Goal: Transaction & Acquisition: Download file/media

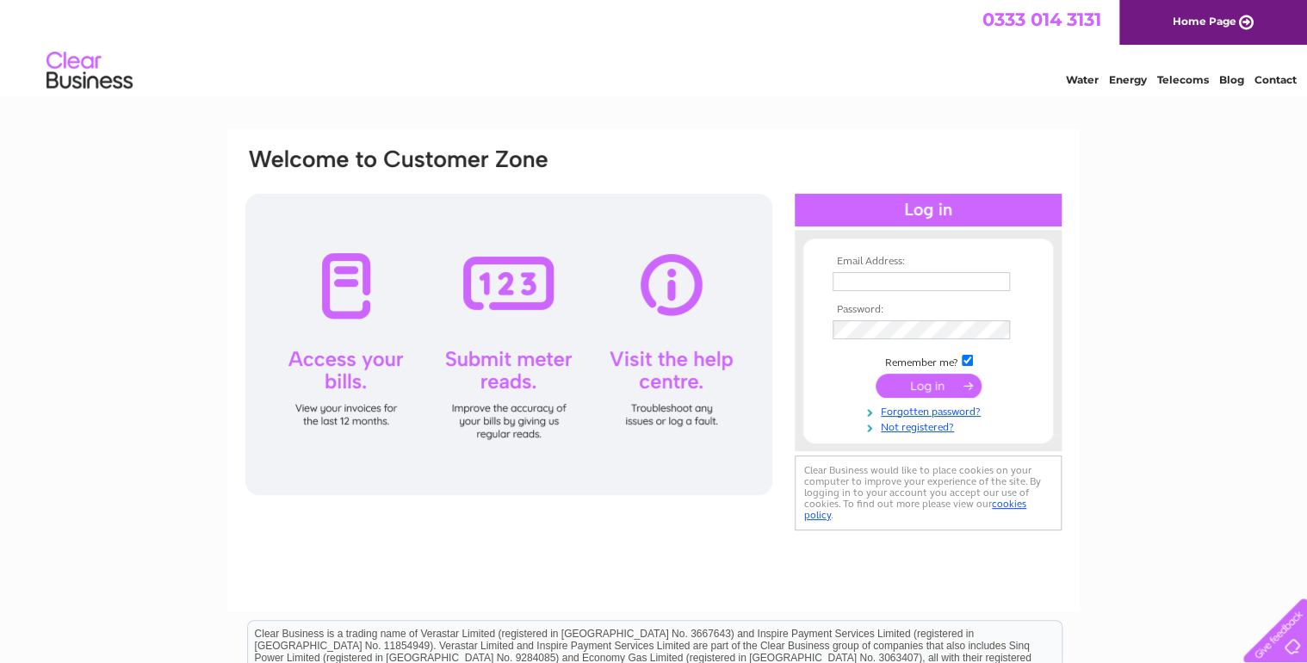
type input "[EMAIL_ADDRESS][DOMAIN_NAME]"
click at [946, 382] on input "submit" at bounding box center [929, 386] width 106 height 24
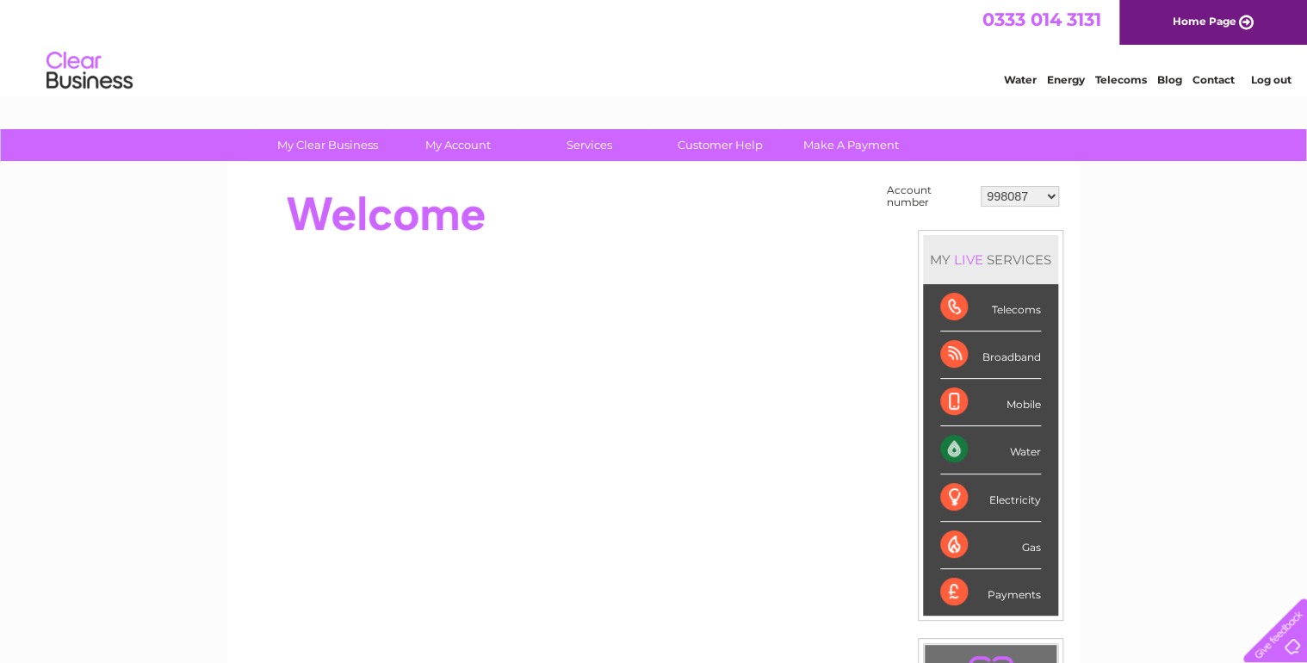
click at [1040, 194] on select "998087 30277024" at bounding box center [1020, 196] width 78 height 21
select select "30277024"
click at [981, 186] on select "998087 30277024" at bounding box center [1020, 196] width 78 height 21
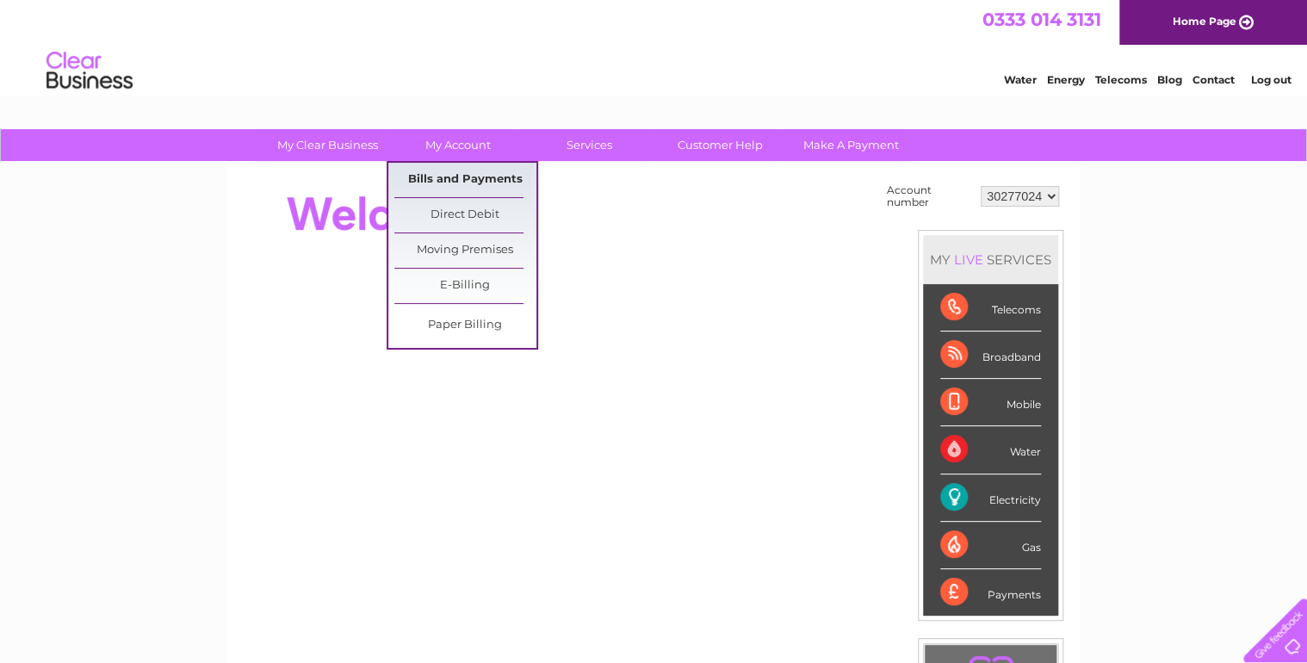
click at [479, 182] on link "Bills and Payments" at bounding box center [465, 180] width 142 height 34
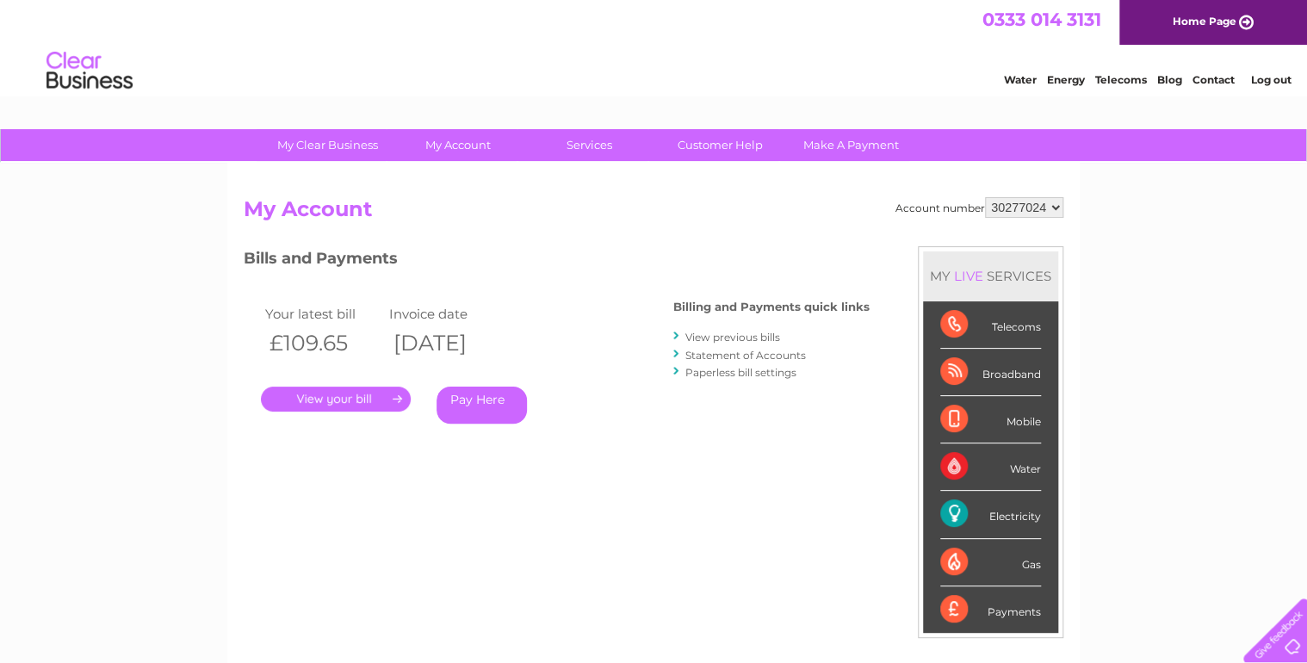
click at [747, 340] on link "View previous bills" at bounding box center [732, 337] width 95 height 13
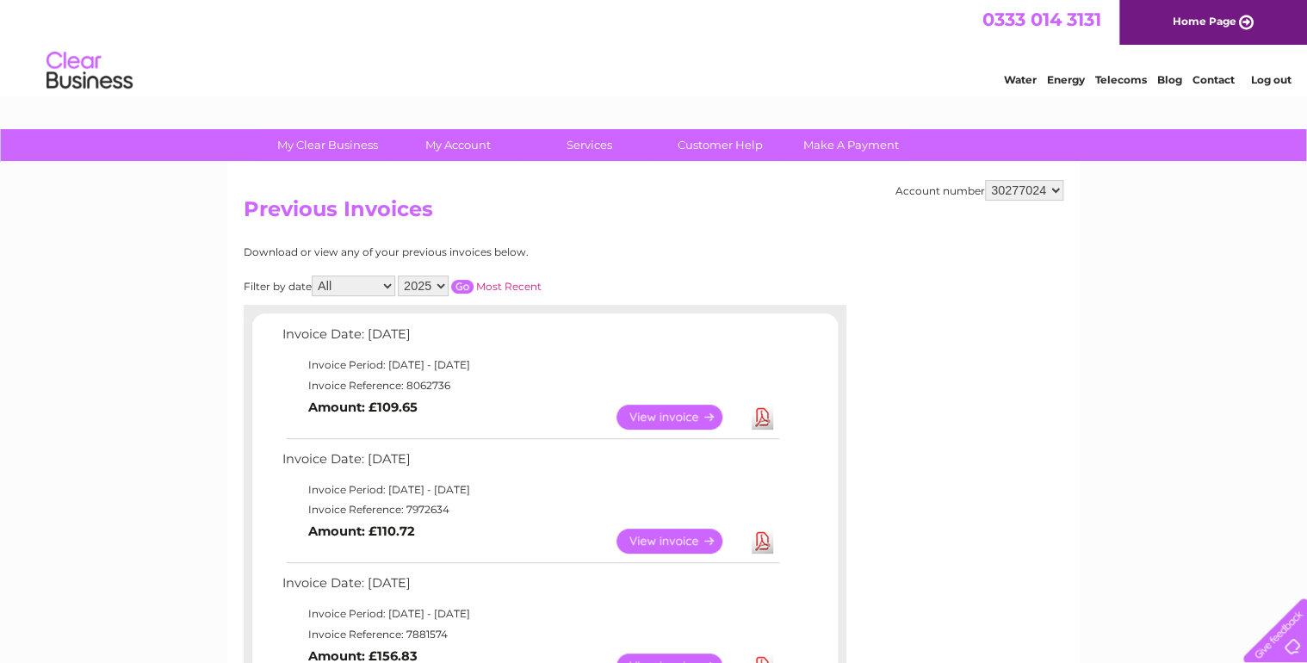
click at [765, 415] on link "Download" at bounding box center [763, 417] width 22 height 25
click at [1047, 187] on select "998087 30277024" at bounding box center [1024, 190] width 78 height 21
select select "998087"
click at [985, 180] on select "998087 30277024" at bounding box center [1024, 190] width 78 height 21
click at [758, 410] on link "Download" at bounding box center [763, 417] width 22 height 25
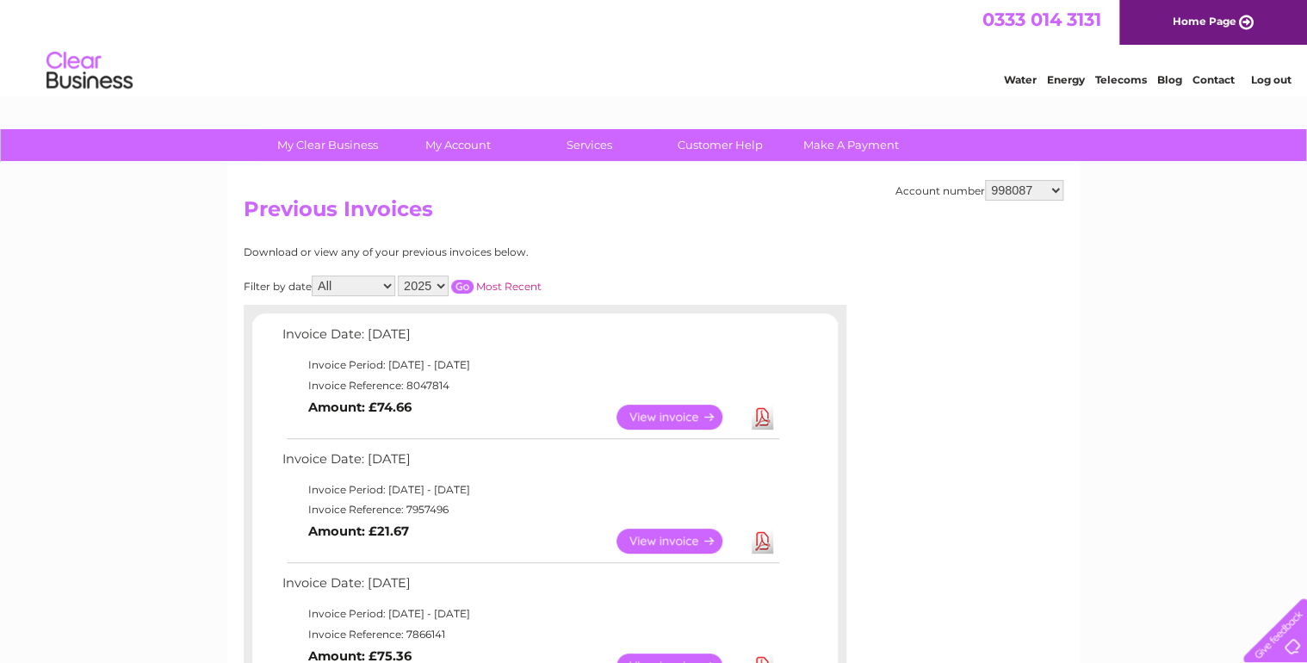
click at [1040, 189] on select "998087 30277024" at bounding box center [1024, 190] width 78 height 21
select select "30277024"
click at [985, 180] on select "998087 30277024" at bounding box center [1024, 190] width 78 height 21
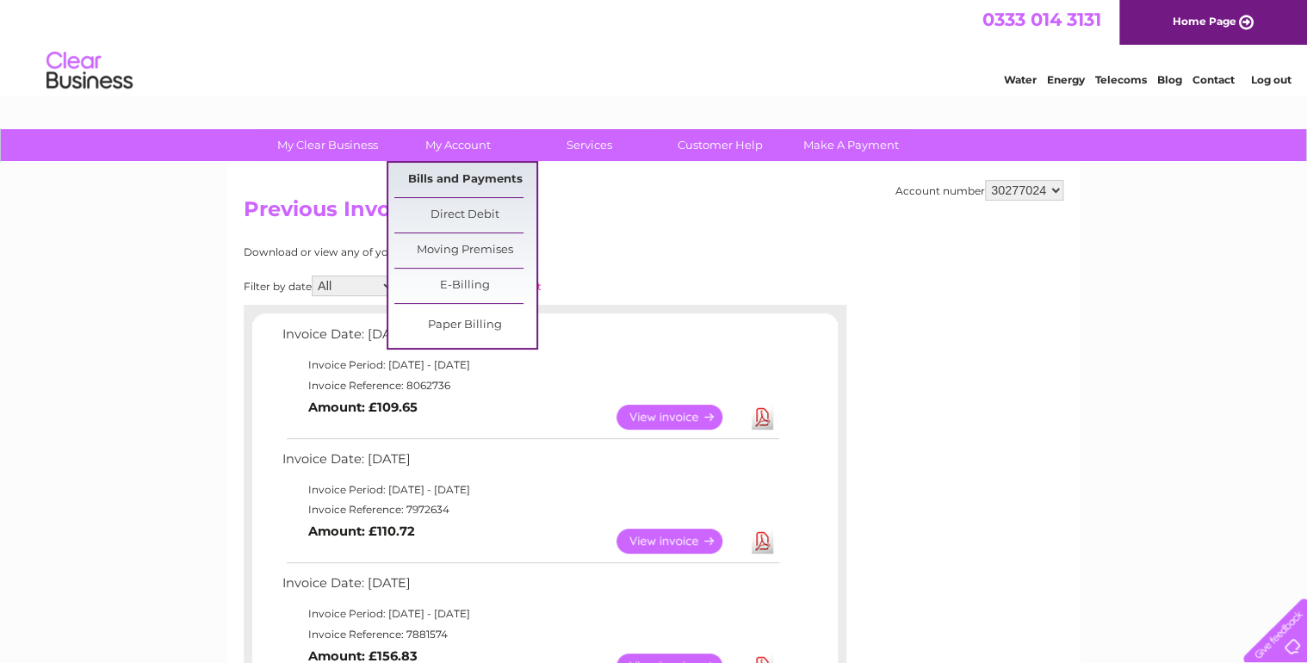
click at [473, 179] on link "Bills and Payments" at bounding box center [465, 180] width 142 height 34
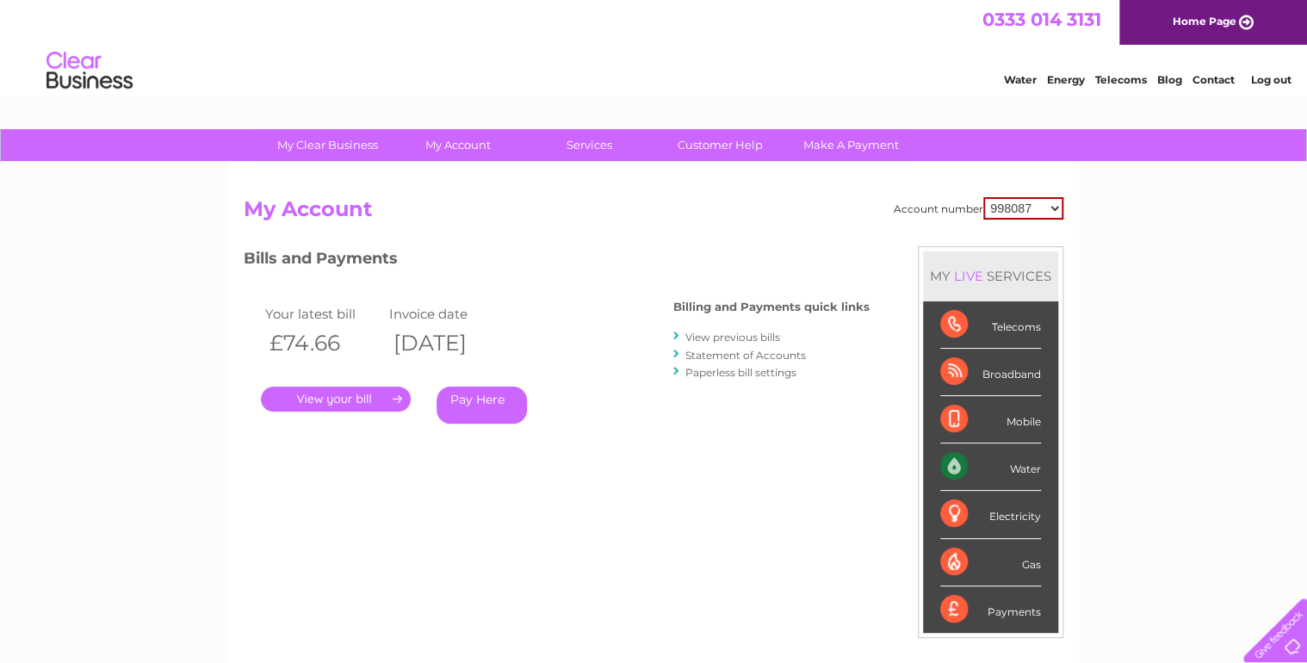
click at [1061, 211] on select "998087 30277024" at bounding box center [1023, 208] width 80 height 22
select select "30277024"
click at [983, 197] on select "998087 30277024" at bounding box center [1023, 208] width 80 height 22
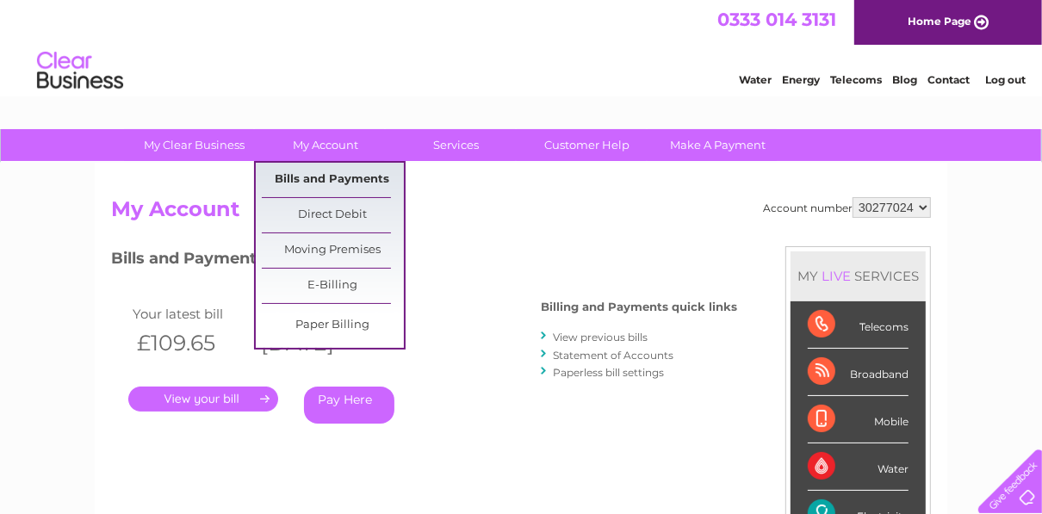
click at [346, 184] on link "Bills and Payments" at bounding box center [333, 180] width 142 height 34
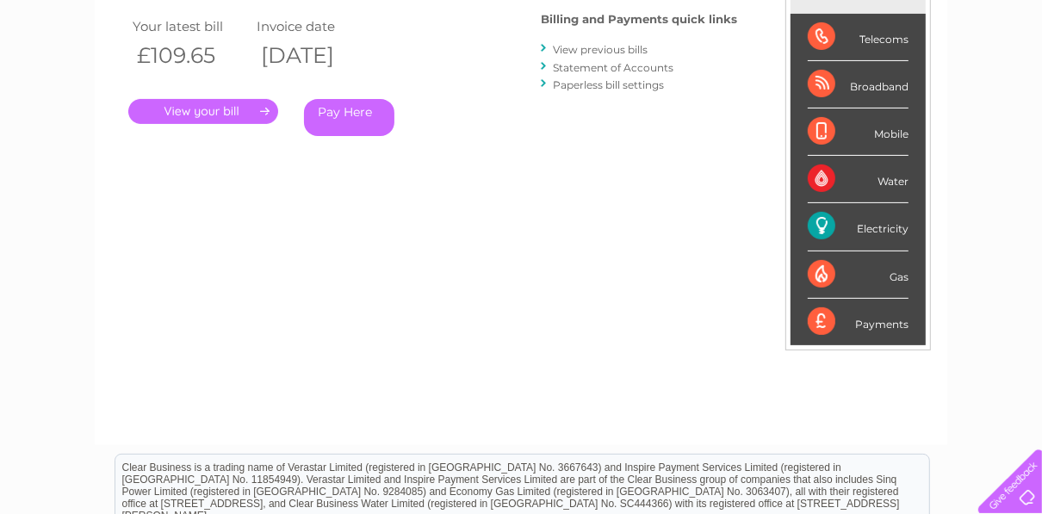
scroll to position [207, 0]
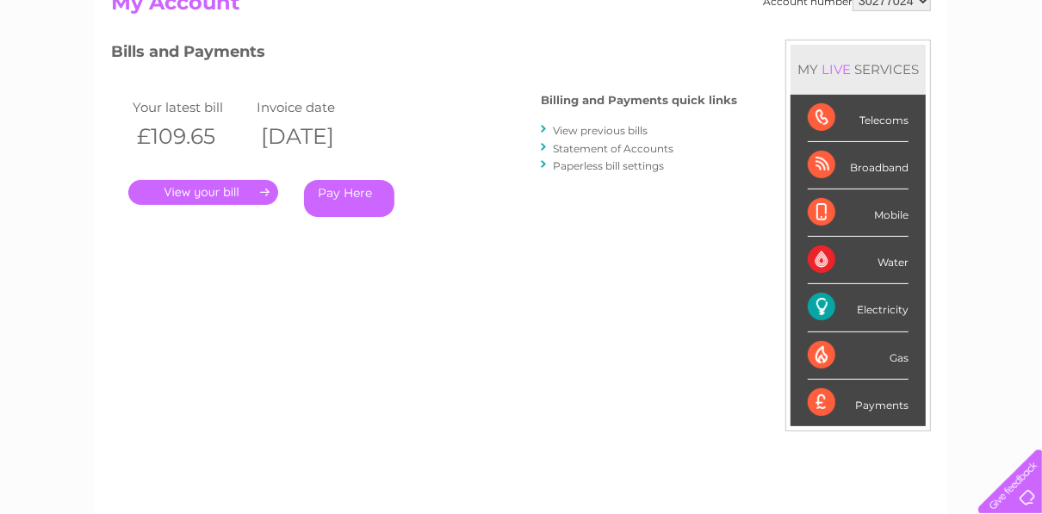
click at [604, 126] on link "View previous bills" at bounding box center [600, 130] width 95 height 13
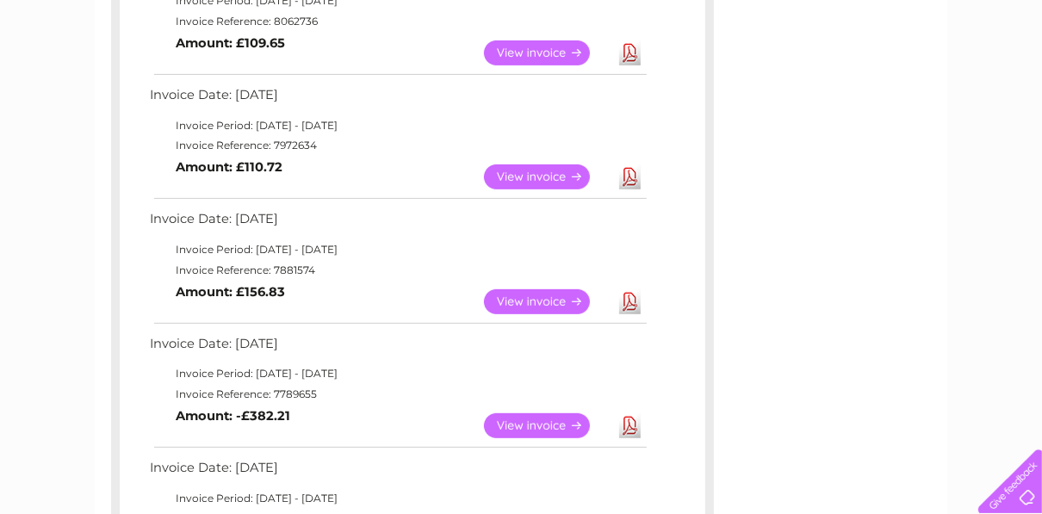
scroll to position [344, 0]
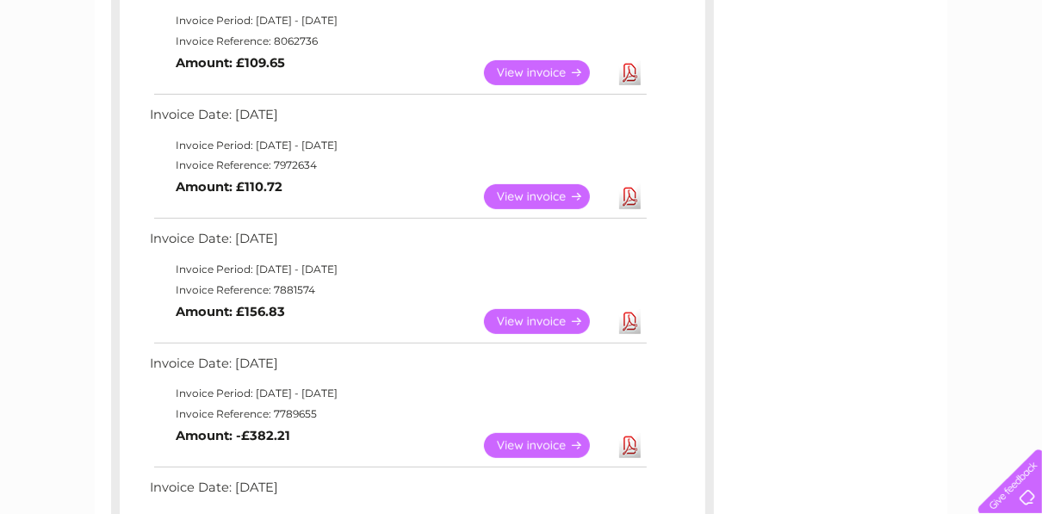
click at [549, 319] on link "View" at bounding box center [547, 321] width 127 height 25
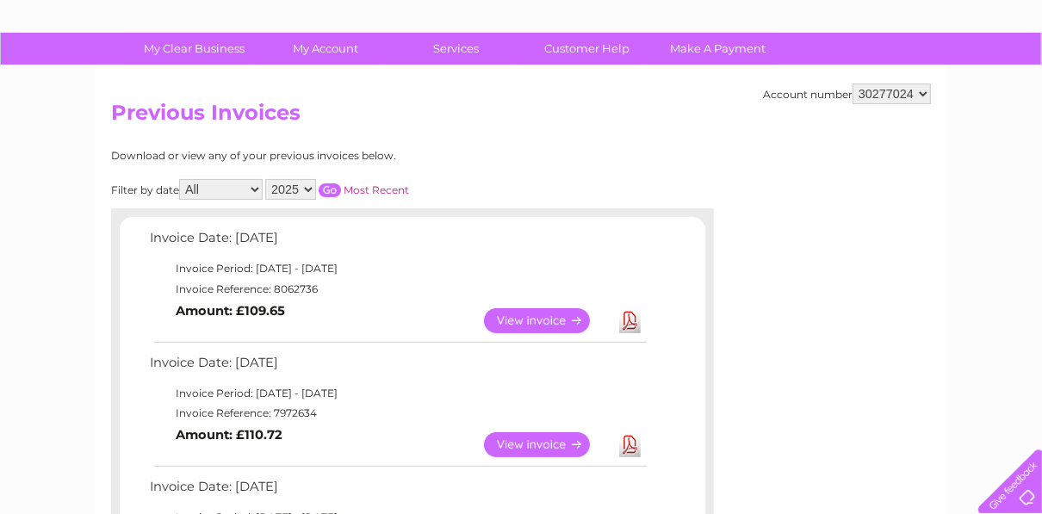
scroll to position [275, 0]
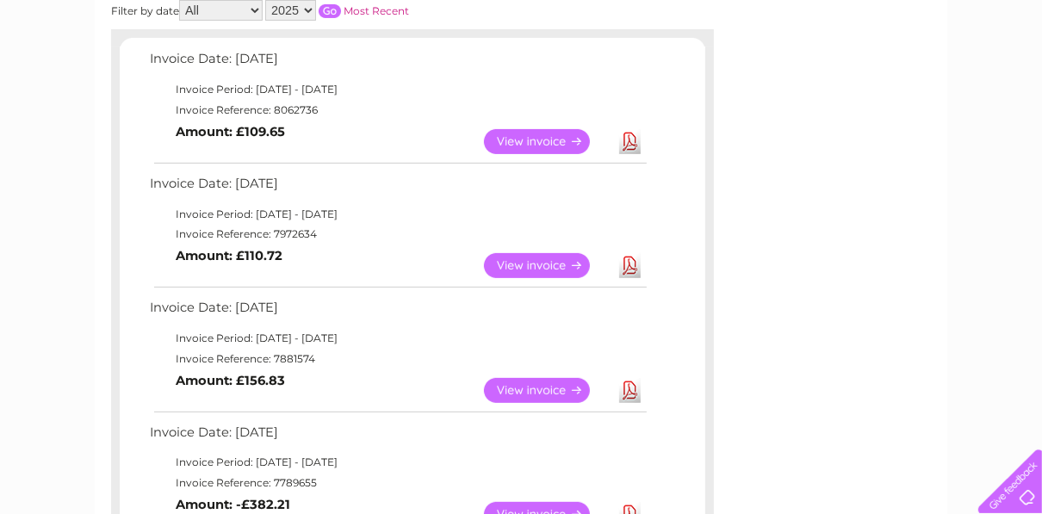
click at [531, 268] on link "View" at bounding box center [547, 265] width 127 height 25
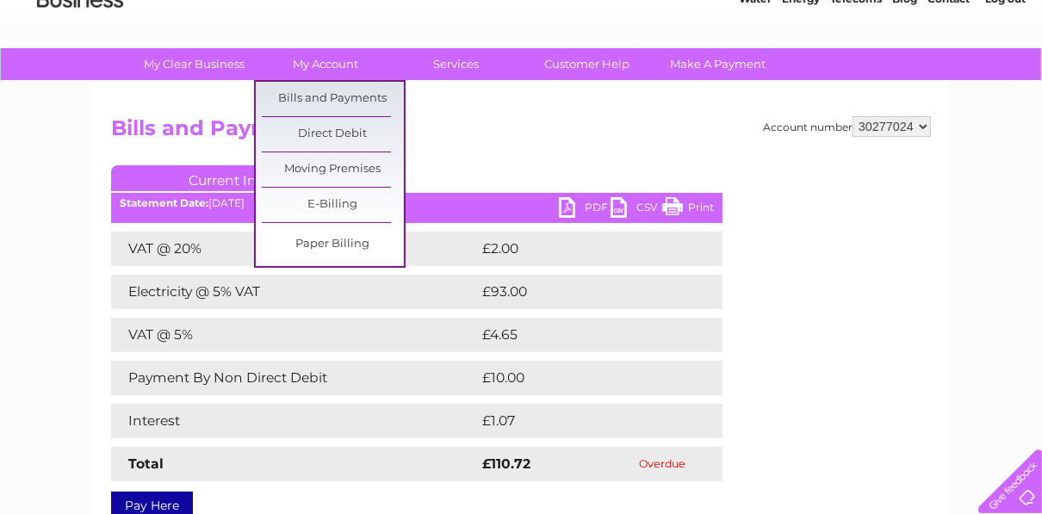
scroll to position [275, 0]
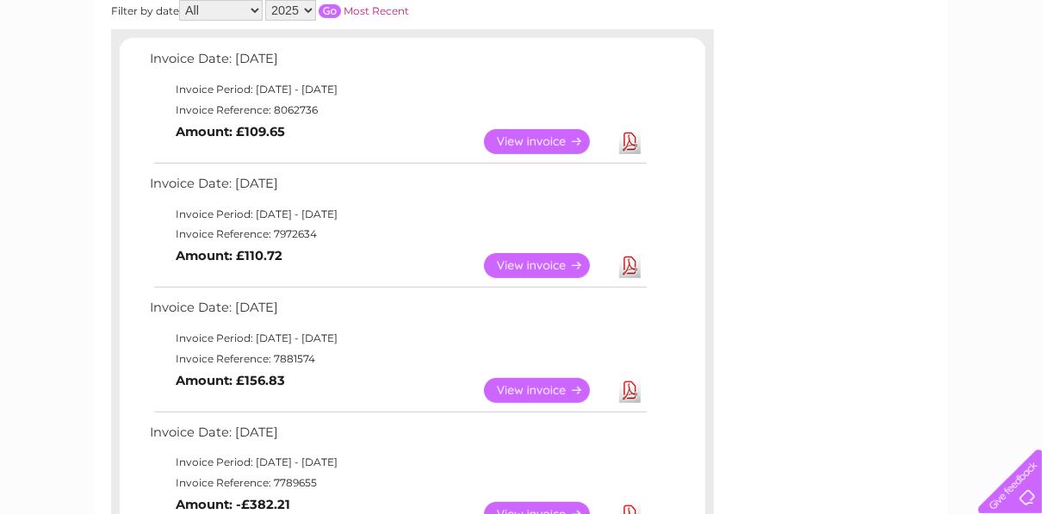
click at [516, 133] on link "View" at bounding box center [547, 141] width 127 height 25
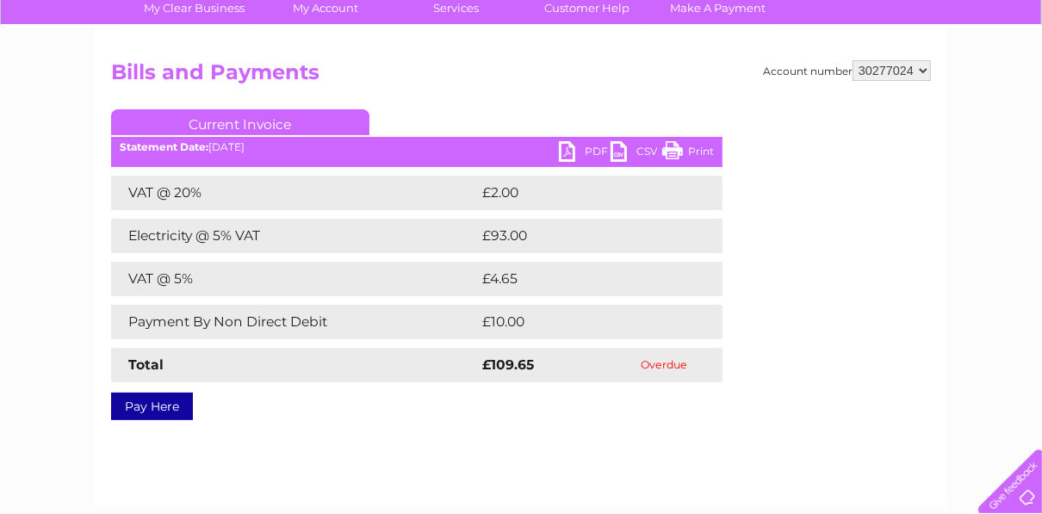
scroll to position [24, 0]
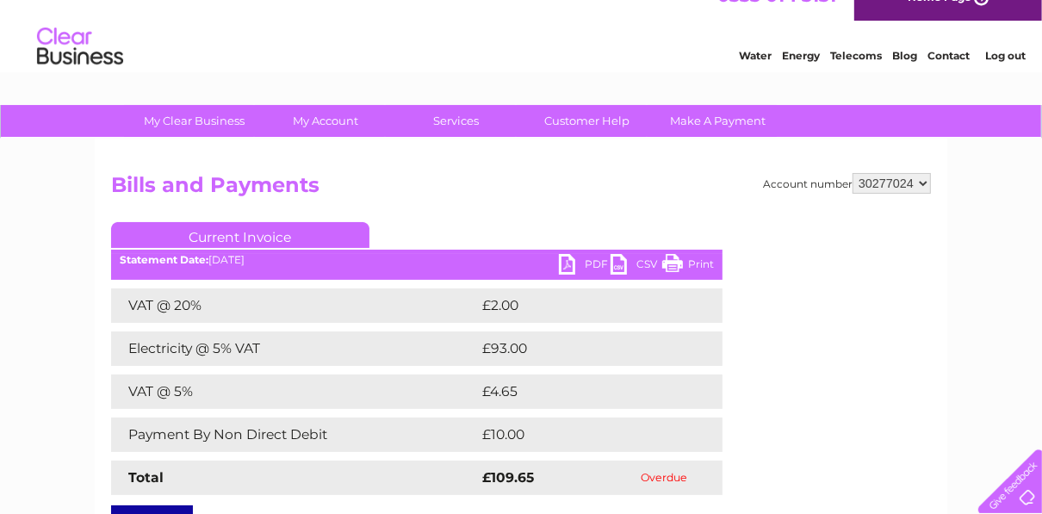
click at [579, 263] on link "PDF" at bounding box center [585, 266] width 52 height 25
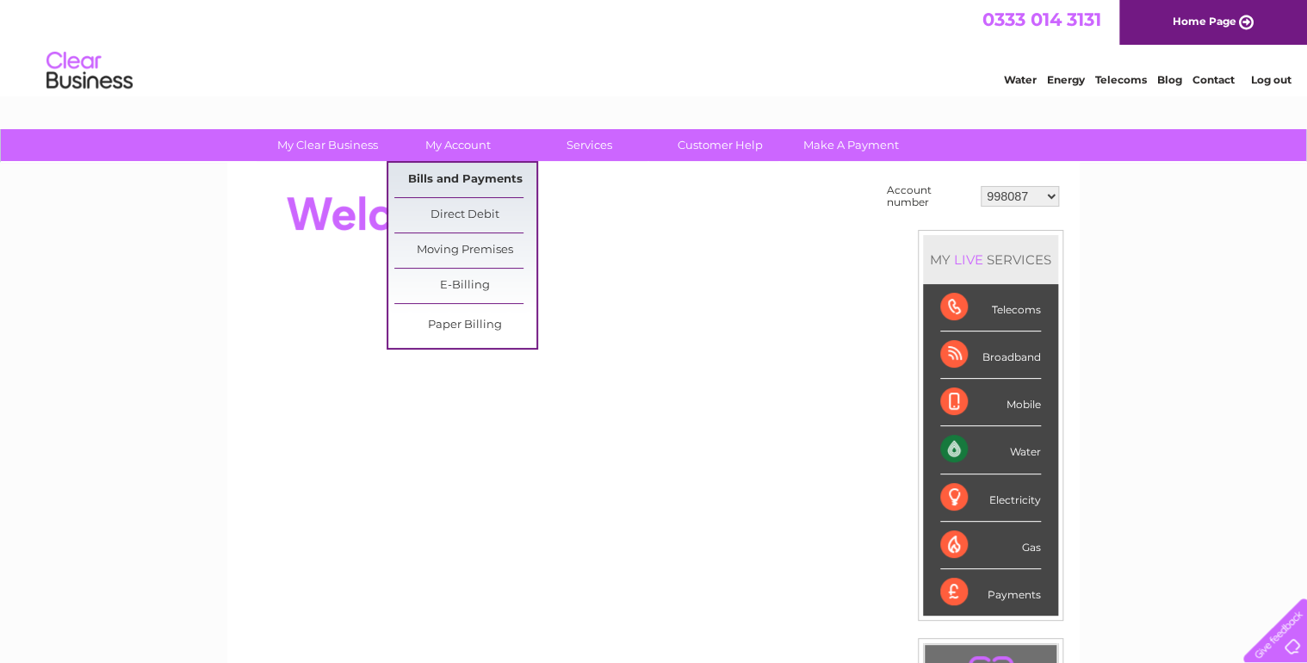
click at [465, 183] on link "Bills and Payments" at bounding box center [465, 180] width 142 height 34
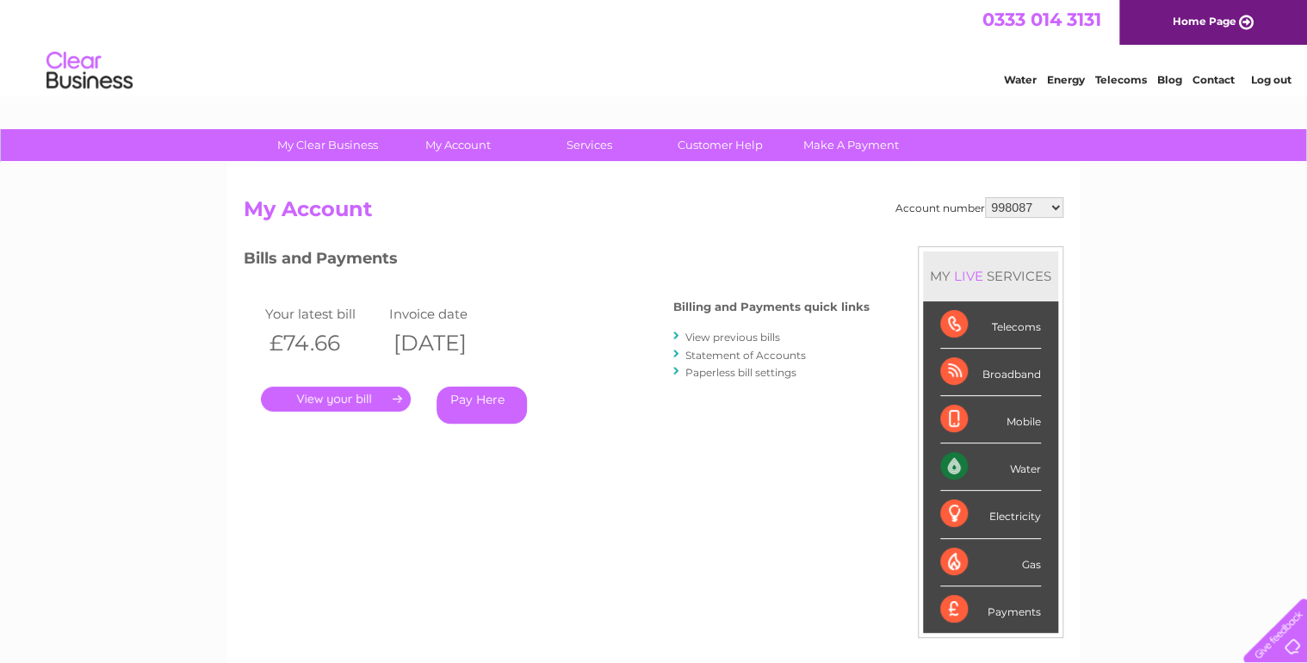
drag, startPoint x: 1029, startPoint y: 203, endPoint x: 992, endPoint y: 217, distance: 39.5
click at [992, 217] on div "Account number 998087 30277024 My Account MY LIVE SERVICES Telecoms Broadband M…" at bounding box center [654, 456] width 820 height 518
click at [725, 331] on link "View previous bills" at bounding box center [732, 337] width 95 height 13
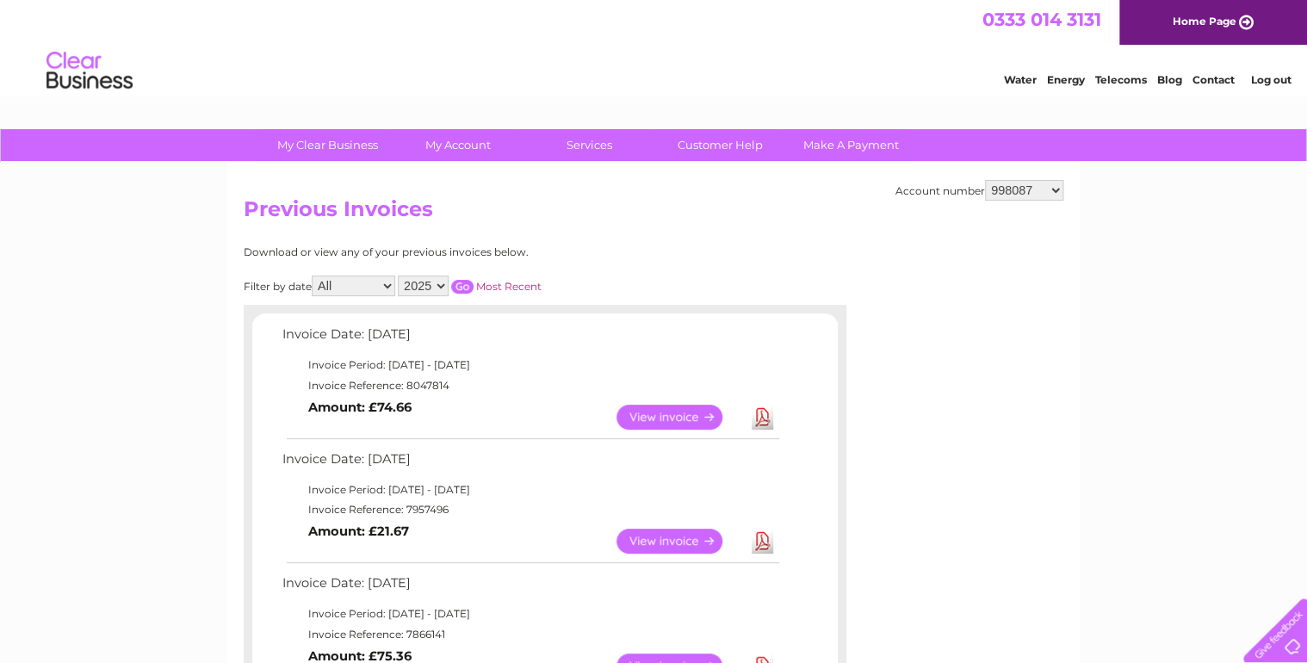
click at [764, 410] on link "Download" at bounding box center [763, 417] width 22 height 25
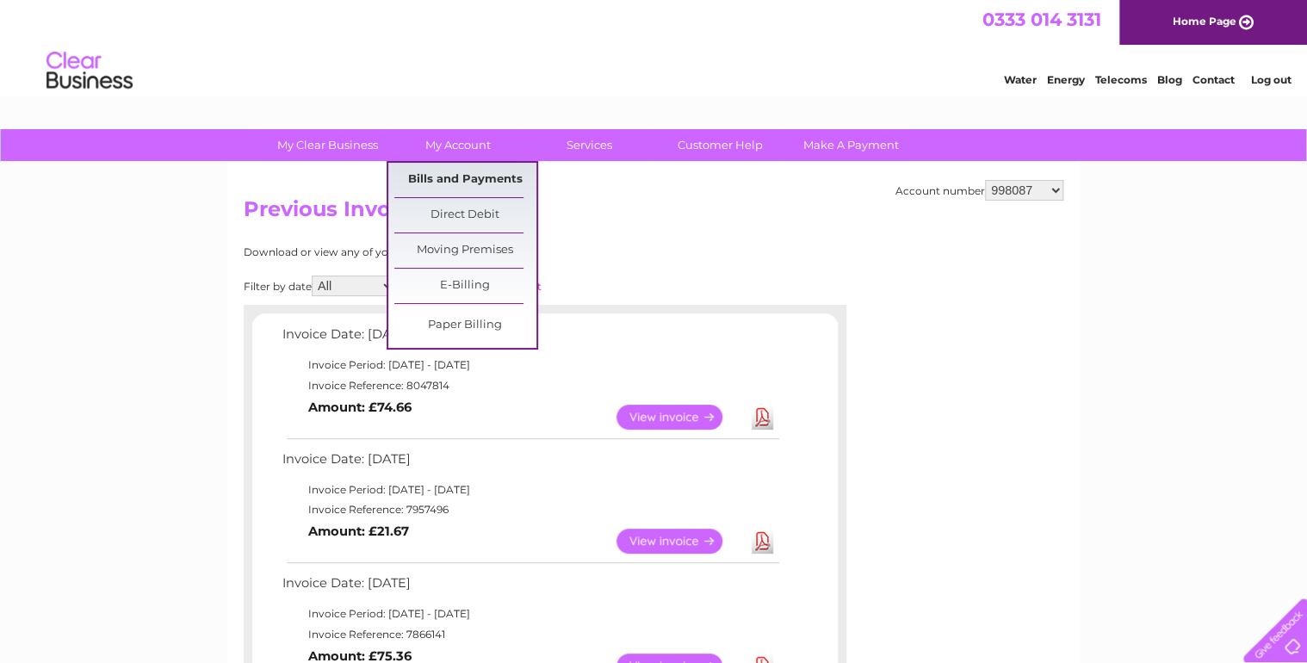
click at [475, 179] on link "Bills and Payments" at bounding box center [465, 180] width 142 height 34
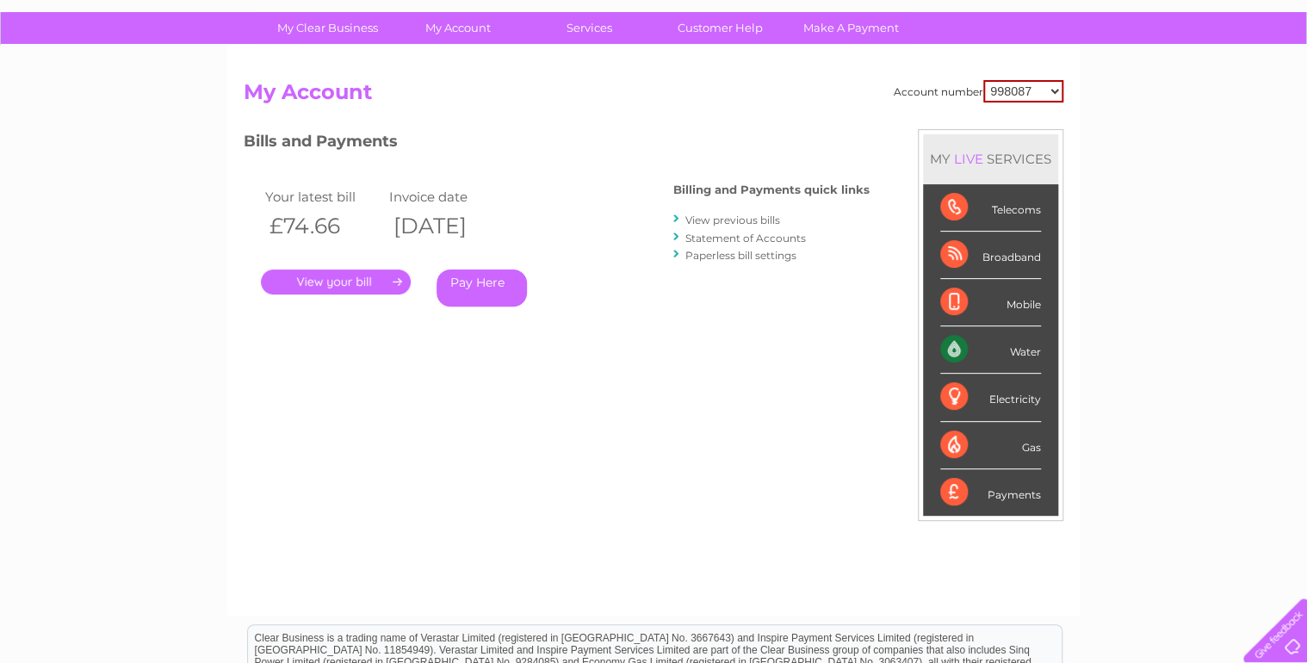
scroll to position [207, 0]
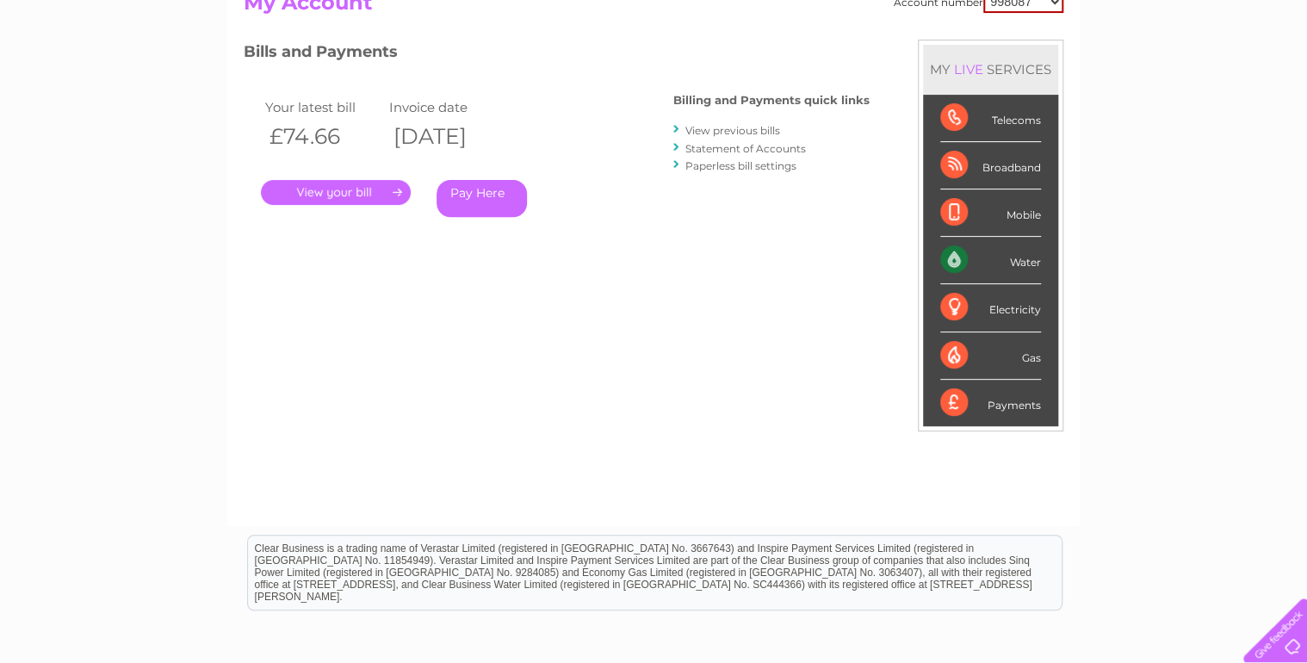
drag, startPoint x: 337, startPoint y: 138, endPoint x: 273, endPoint y: 138, distance: 64.6
click at [273, 138] on th "£74.66" at bounding box center [323, 136] width 124 height 35
drag, startPoint x: 273, startPoint y: 138, endPoint x: 334, endPoint y: 134, distance: 61.2
click at [334, 134] on th "£74.66" at bounding box center [323, 136] width 124 height 35
drag, startPoint x: 339, startPoint y: 132, endPoint x: 258, endPoint y: 133, distance: 80.9
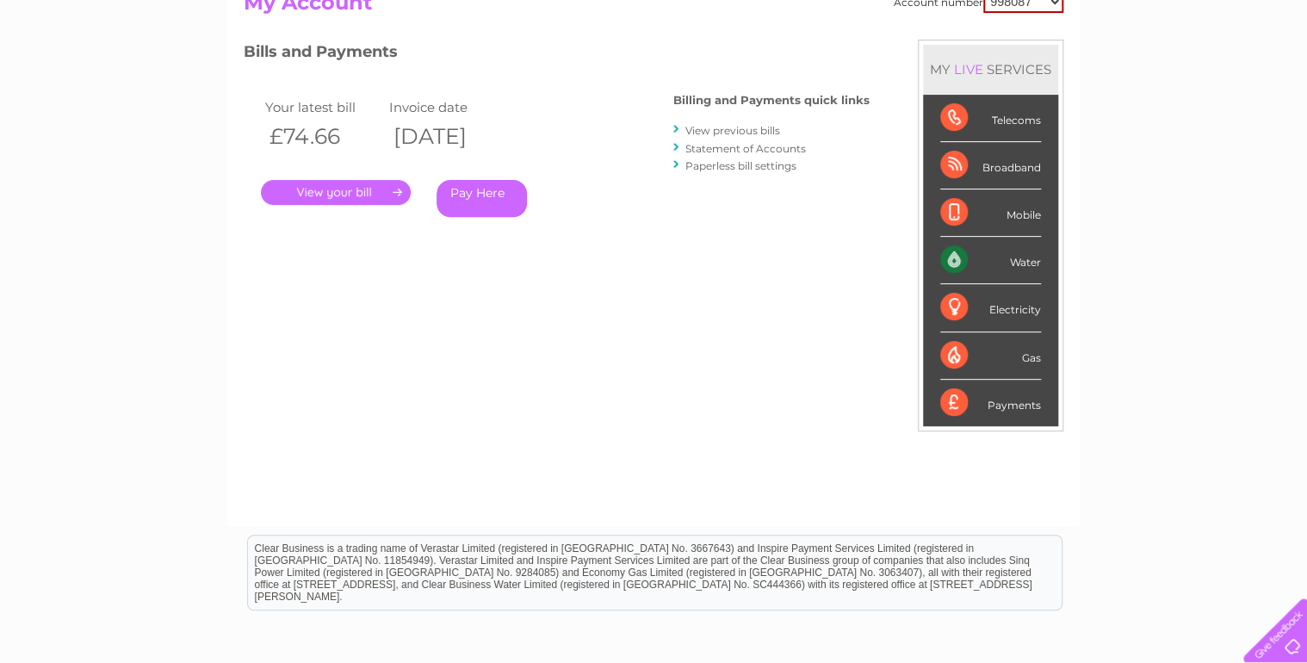
click at [258, 133] on div "Your latest bill Invoice date £74.66 02/09/2025 . Pay Here" at bounding box center [433, 160] width 379 height 164
click at [854, 171] on li "Paperless bill settings" at bounding box center [771, 165] width 196 height 17
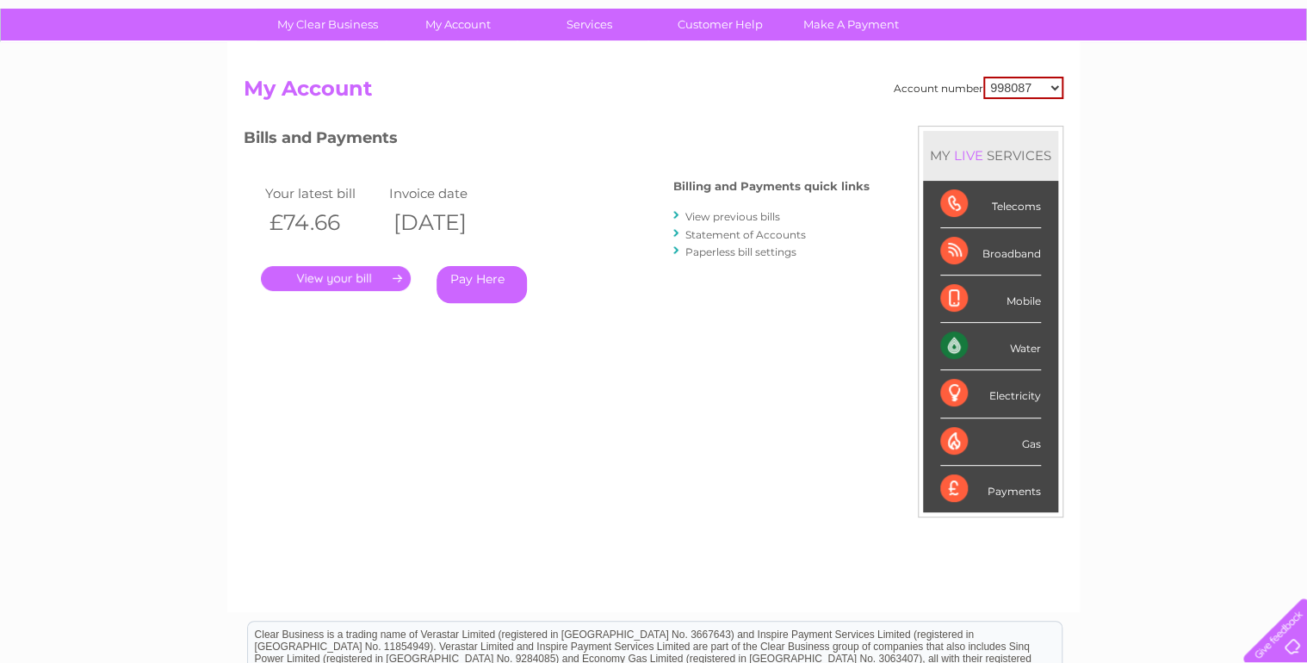
scroll to position [0, 0]
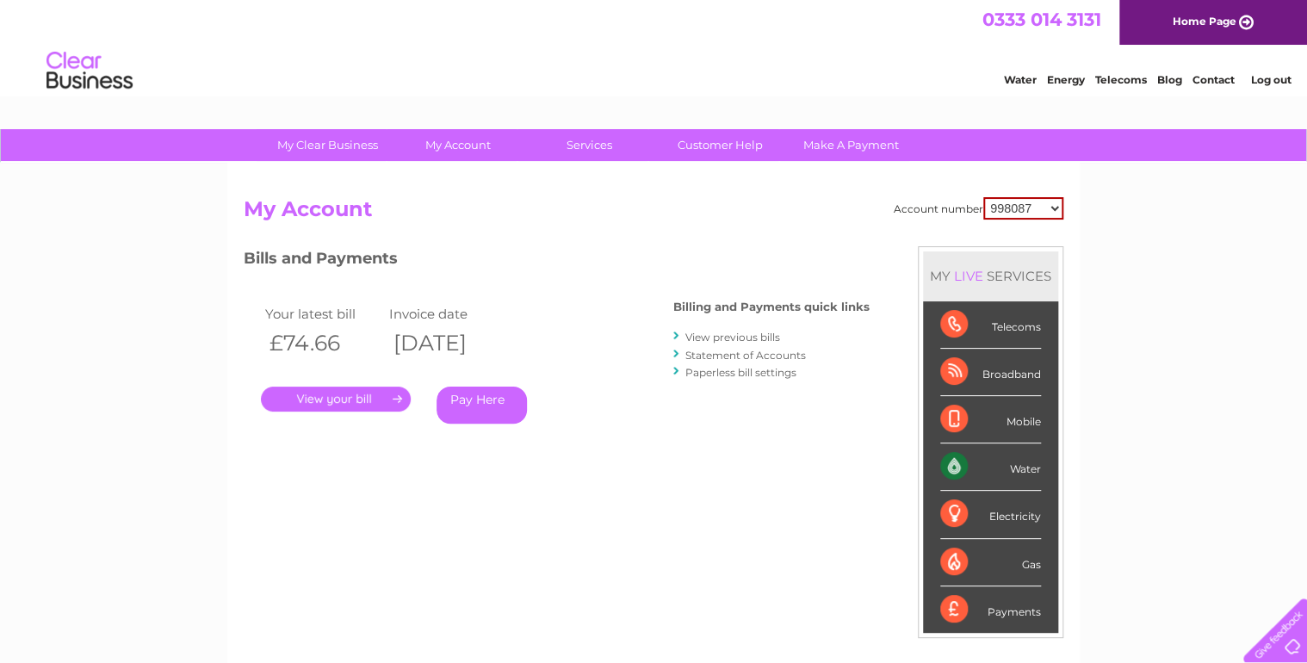
click at [1019, 207] on select "998087 30277024" at bounding box center [1023, 208] width 80 height 22
select select "30277024"
click at [983, 197] on select "998087 30277024" at bounding box center [1023, 208] width 80 height 22
